Goal: Task Accomplishment & Management: Manage account settings

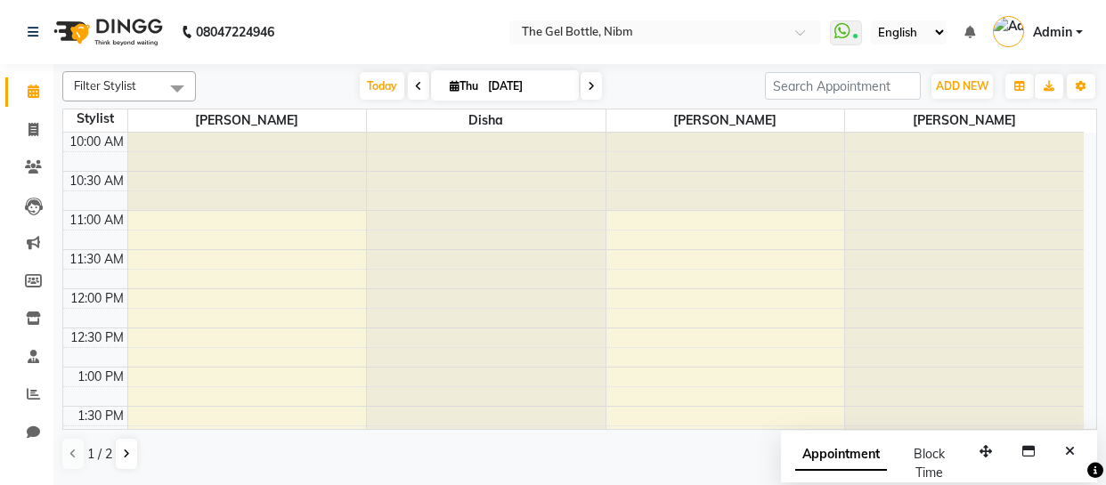
click at [872, 133] on div at bounding box center [964, 133] width 239 height 0
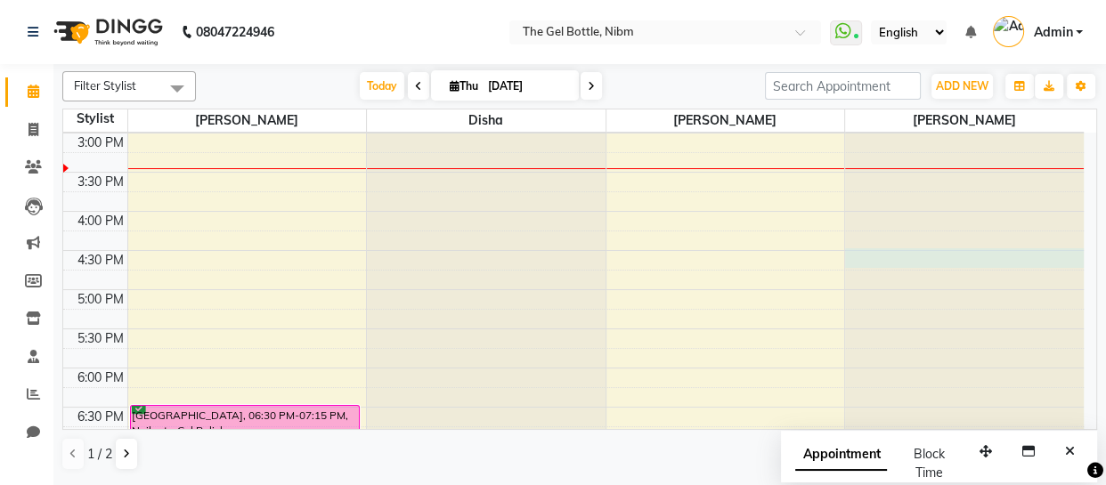
select select "78183"
select select "tentative"
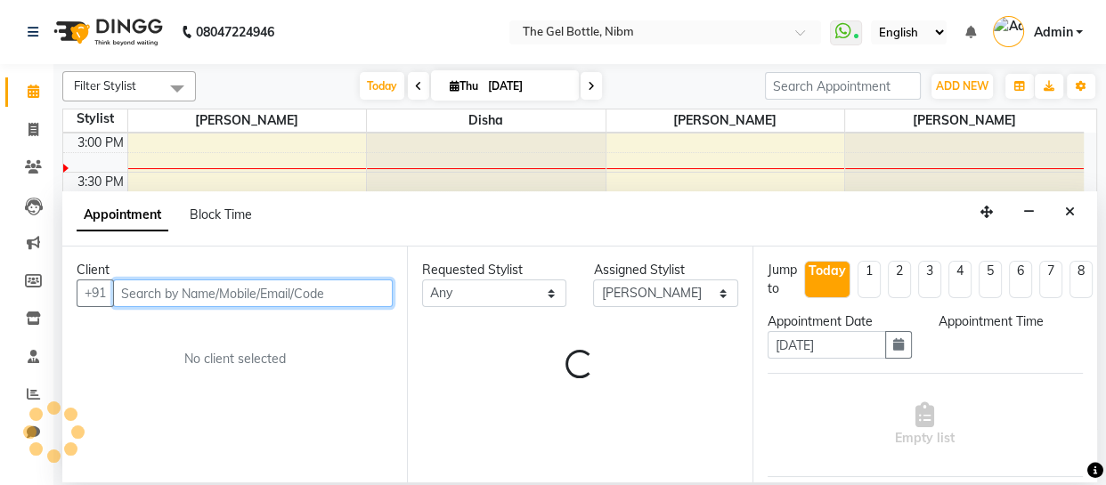
select select "990"
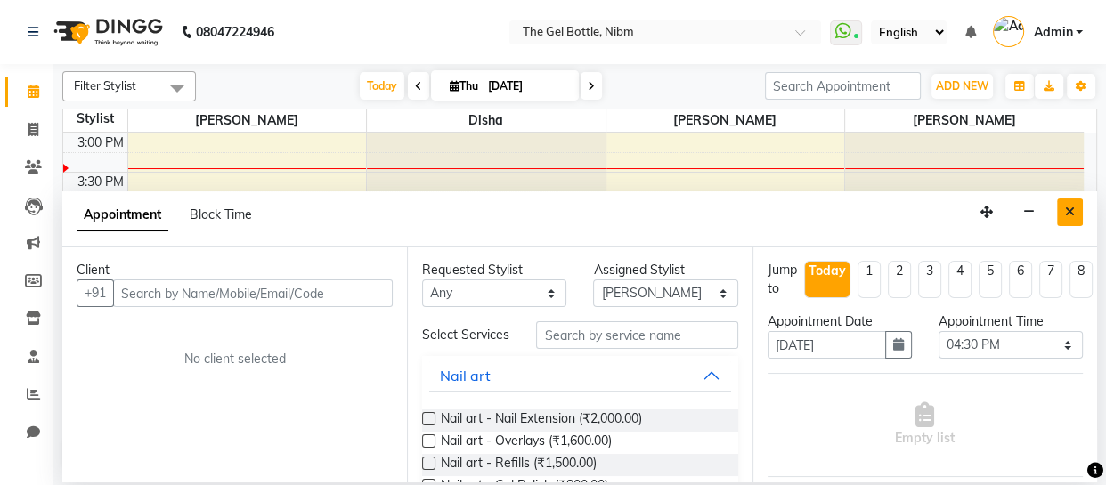
click at [1067, 209] on icon "Close" at bounding box center [1070, 212] width 10 height 12
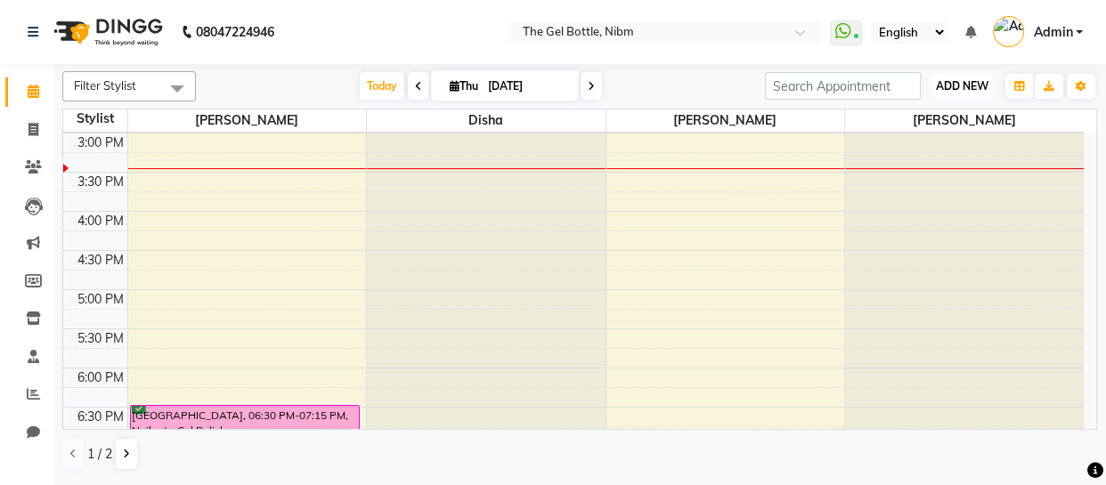
click at [958, 79] on span "ADD NEW" at bounding box center [962, 85] width 53 height 13
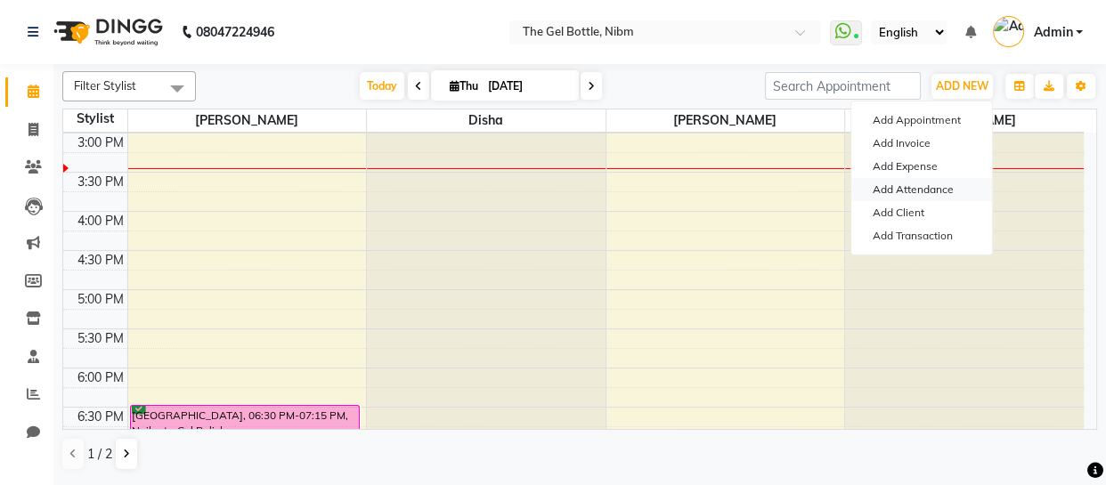
click at [936, 187] on link "Add Attendance" at bounding box center [921, 189] width 141 height 23
select select "W"
select select "A"
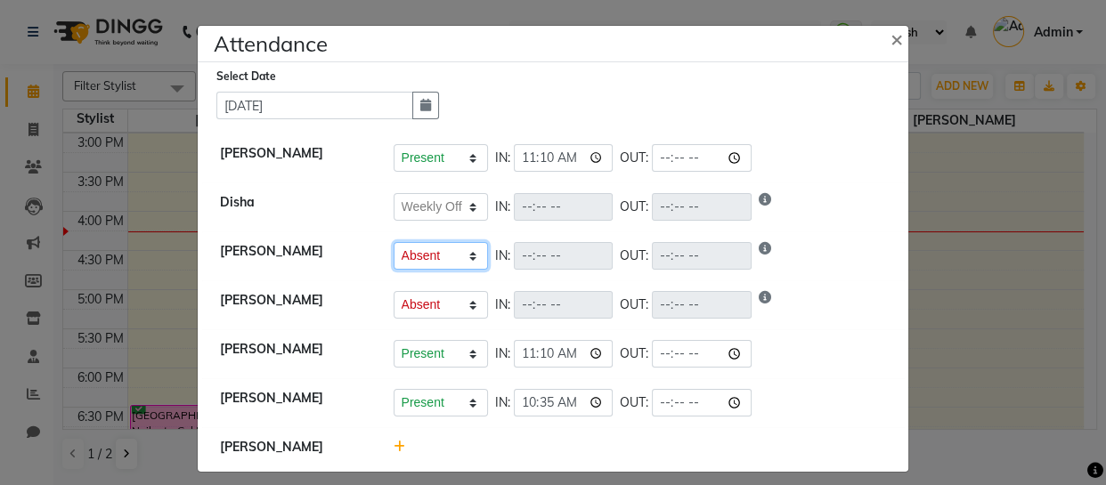
click at [466, 256] on select "Present Absent Late Half Day Weekly Off" at bounding box center [440, 256] width 94 height 28
select select "P"
click at [393, 242] on select "Present Absent Late Half Day Weekly Off" at bounding box center [440, 256] width 94 height 28
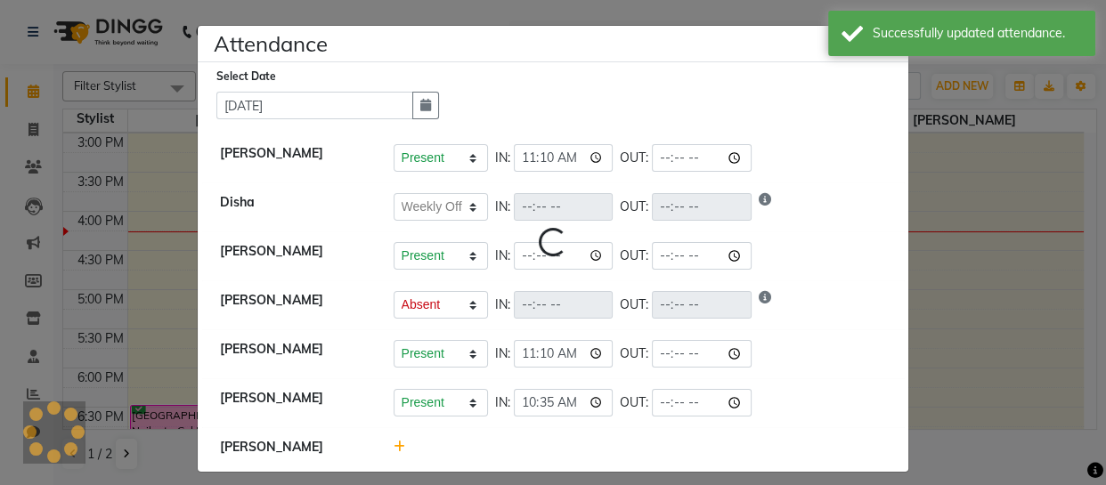
select select "W"
select select "A"
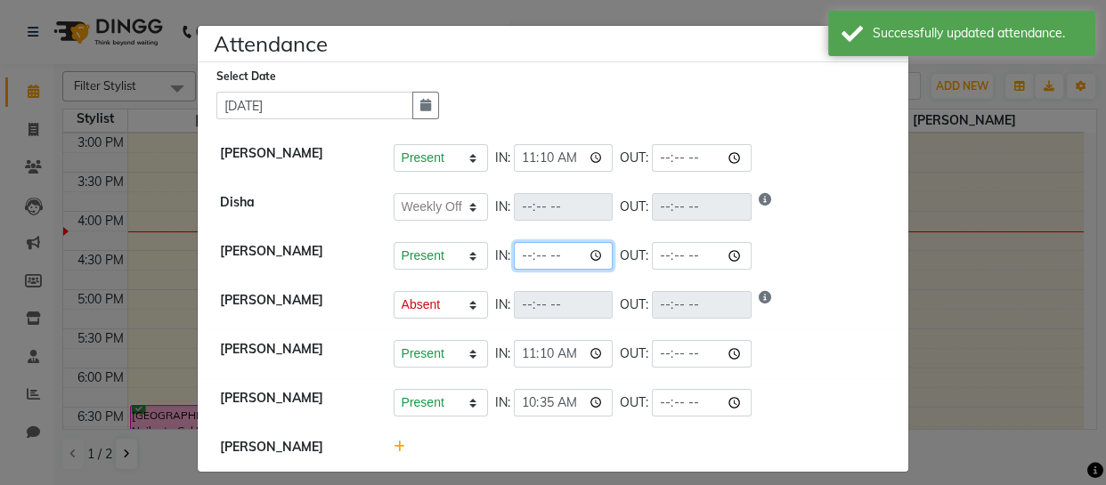
click at [564, 255] on input "time" at bounding box center [564, 256] width 100 height 28
type input "16:17"
select select "W"
select select "A"
click at [588, 250] on div "Present Absent Late Half Day Weekly Off IN: 16:17 OUT:" at bounding box center [639, 256] width 493 height 28
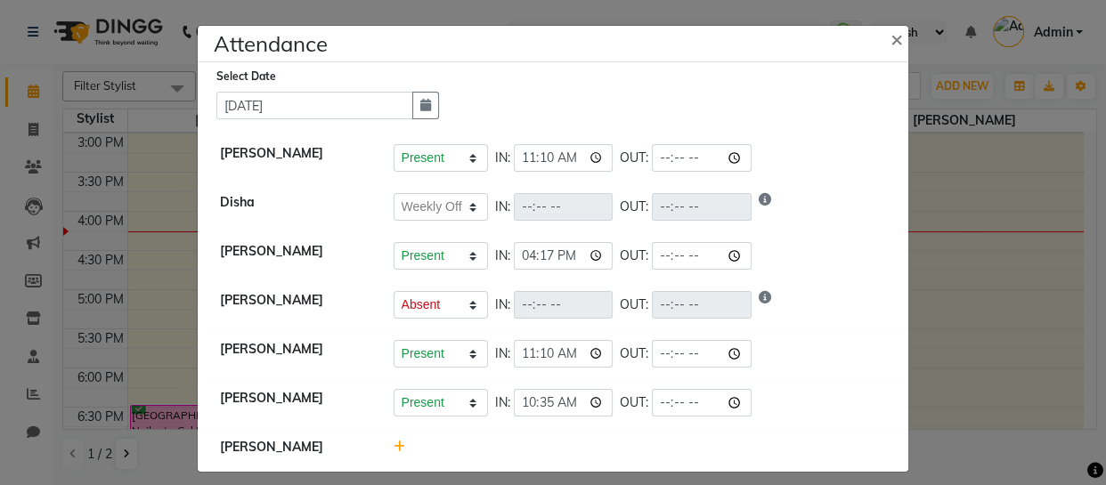
click at [590, 257] on div "Present Absent Late Half Day Weekly Off IN: 16:17 OUT:" at bounding box center [639, 256] width 493 height 28
click at [890, 38] on span "×" at bounding box center [896, 38] width 12 height 27
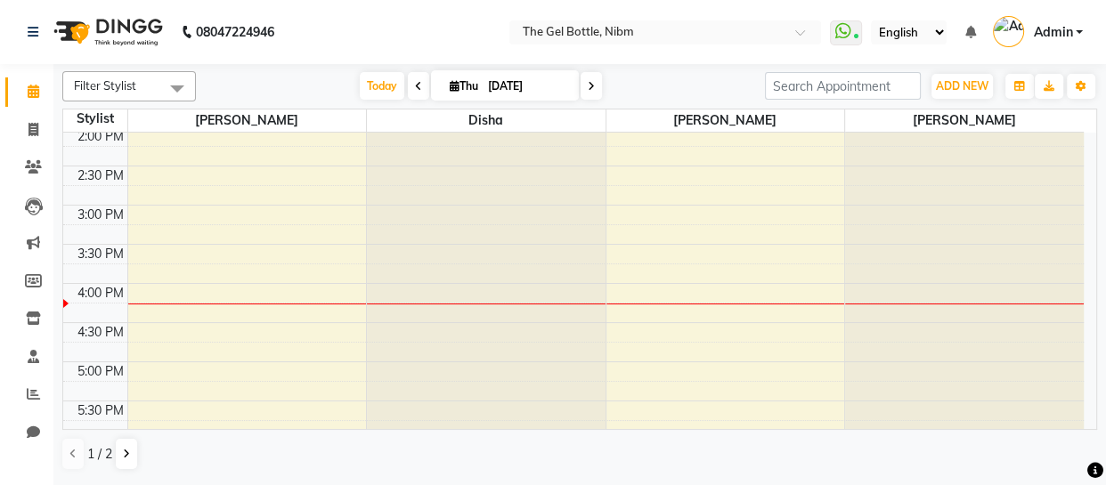
scroll to position [320, 0]
click at [126, 449] on icon at bounding box center [126, 454] width 7 height 11
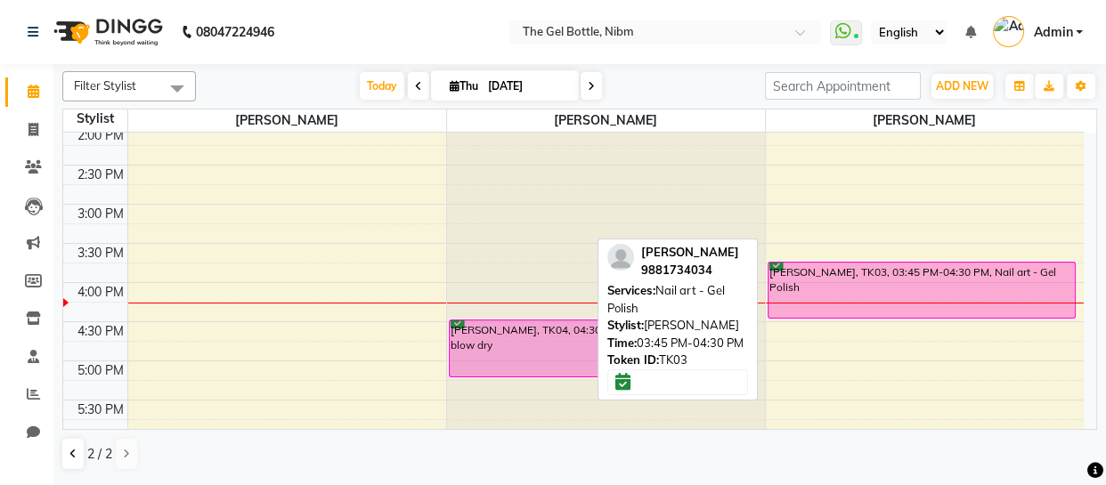
click at [907, 288] on div "[PERSON_NAME], TK03, 03:45 PM-04:30 PM, Nail art - Gel Polish" at bounding box center [921, 290] width 307 height 55
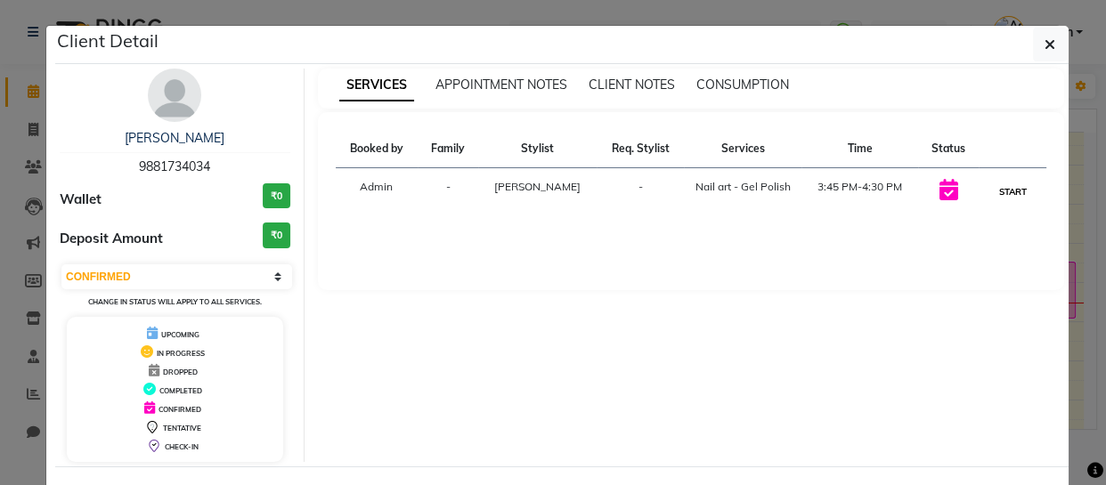
click at [1006, 188] on button "START" at bounding box center [1012, 192] width 36 height 22
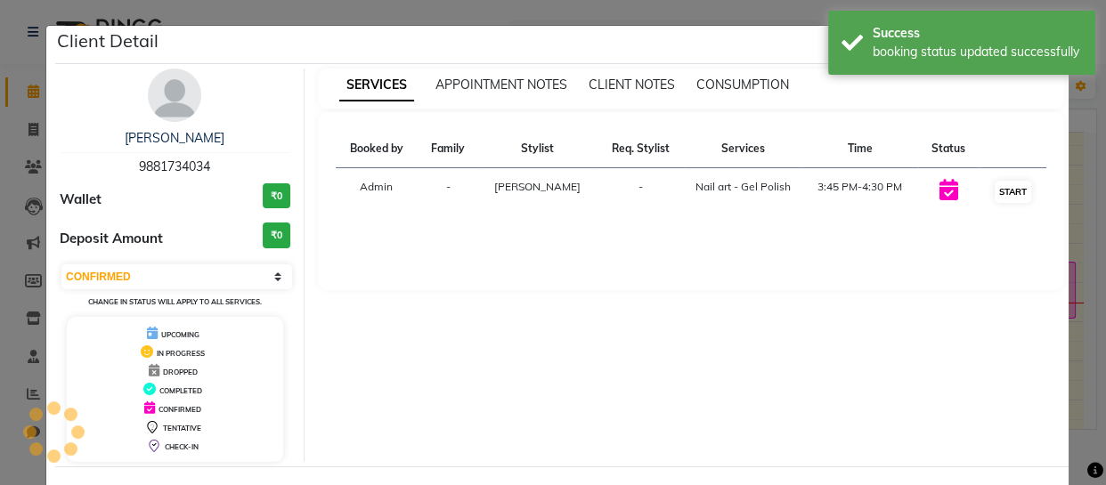
select select "1"
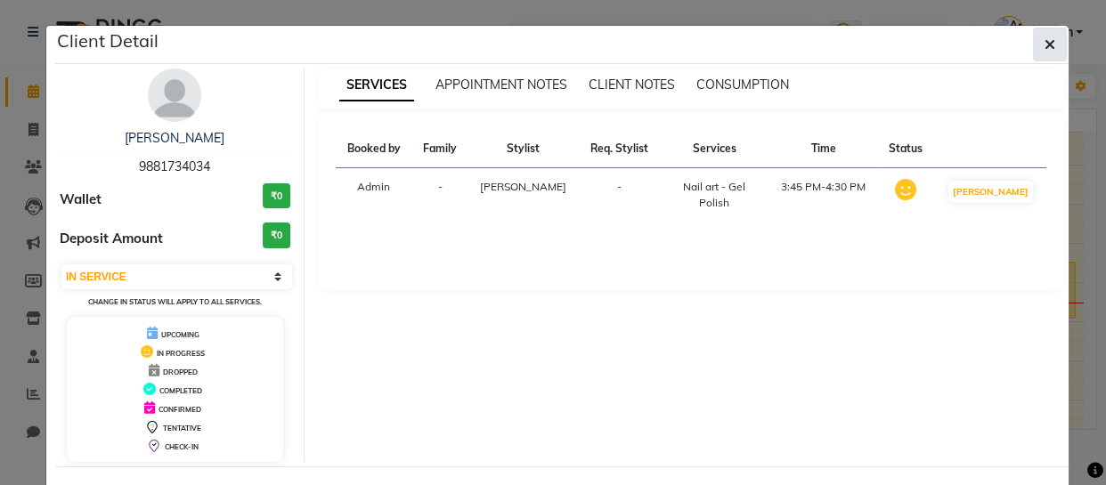
click at [1044, 43] on icon "button" at bounding box center [1049, 44] width 11 height 14
